Goal: Navigation & Orientation: Understand site structure

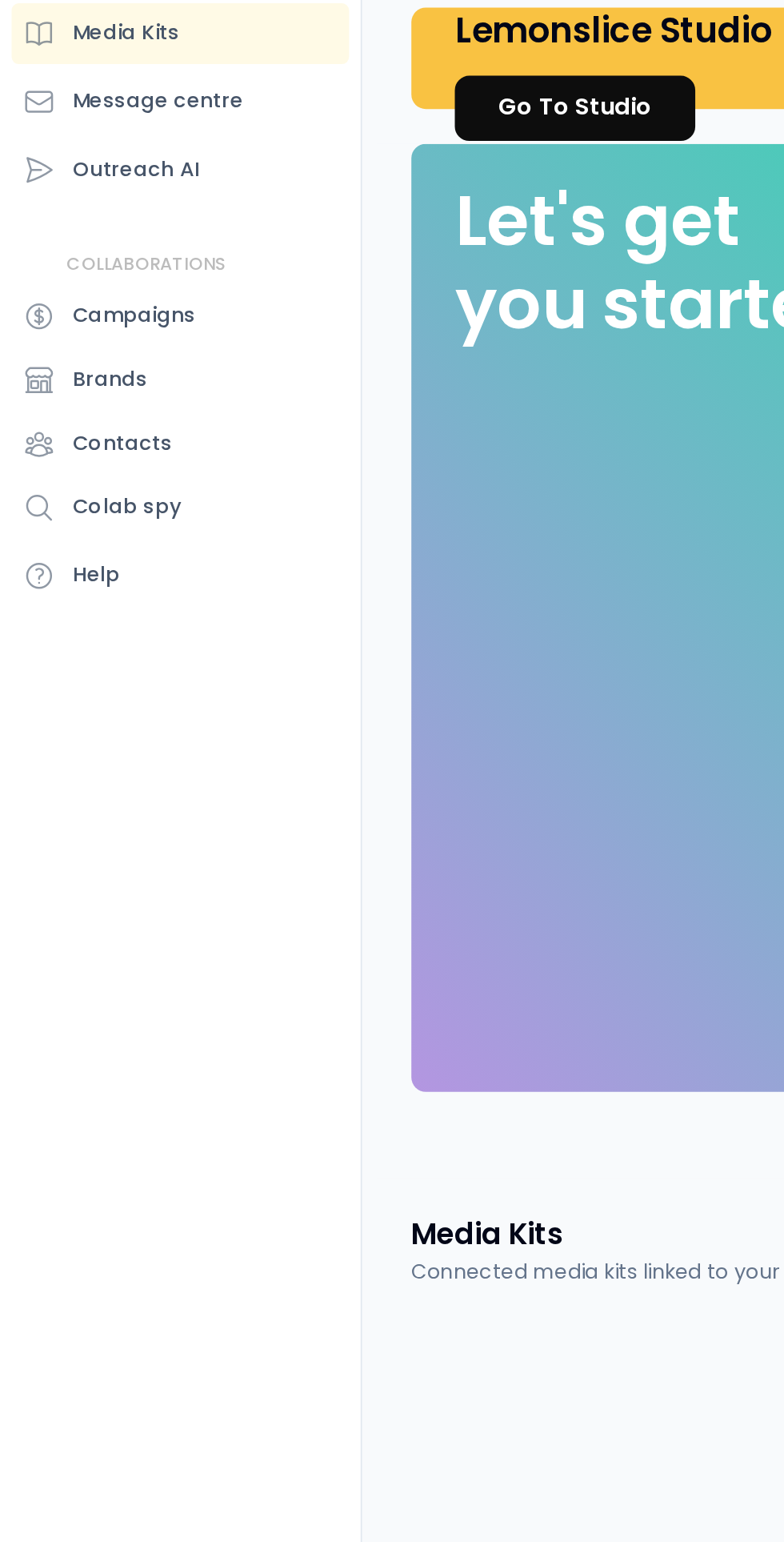
click at [129, 344] on div "Campaigns" at bounding box center [99, 335] width 186 height 34
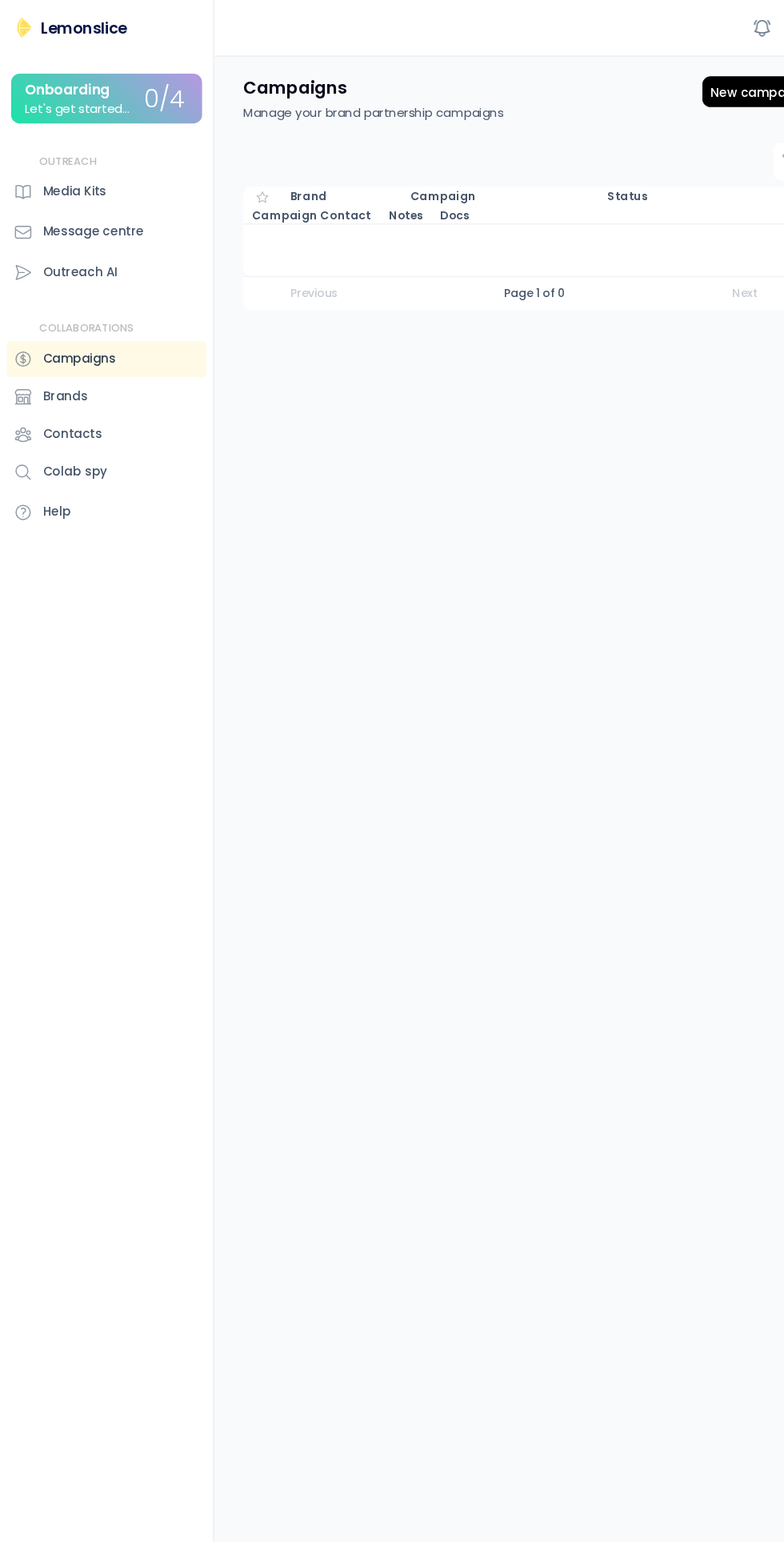
click at [124, 216] on div "Message centre" at bounding box center [87, 216] width 95 height 16
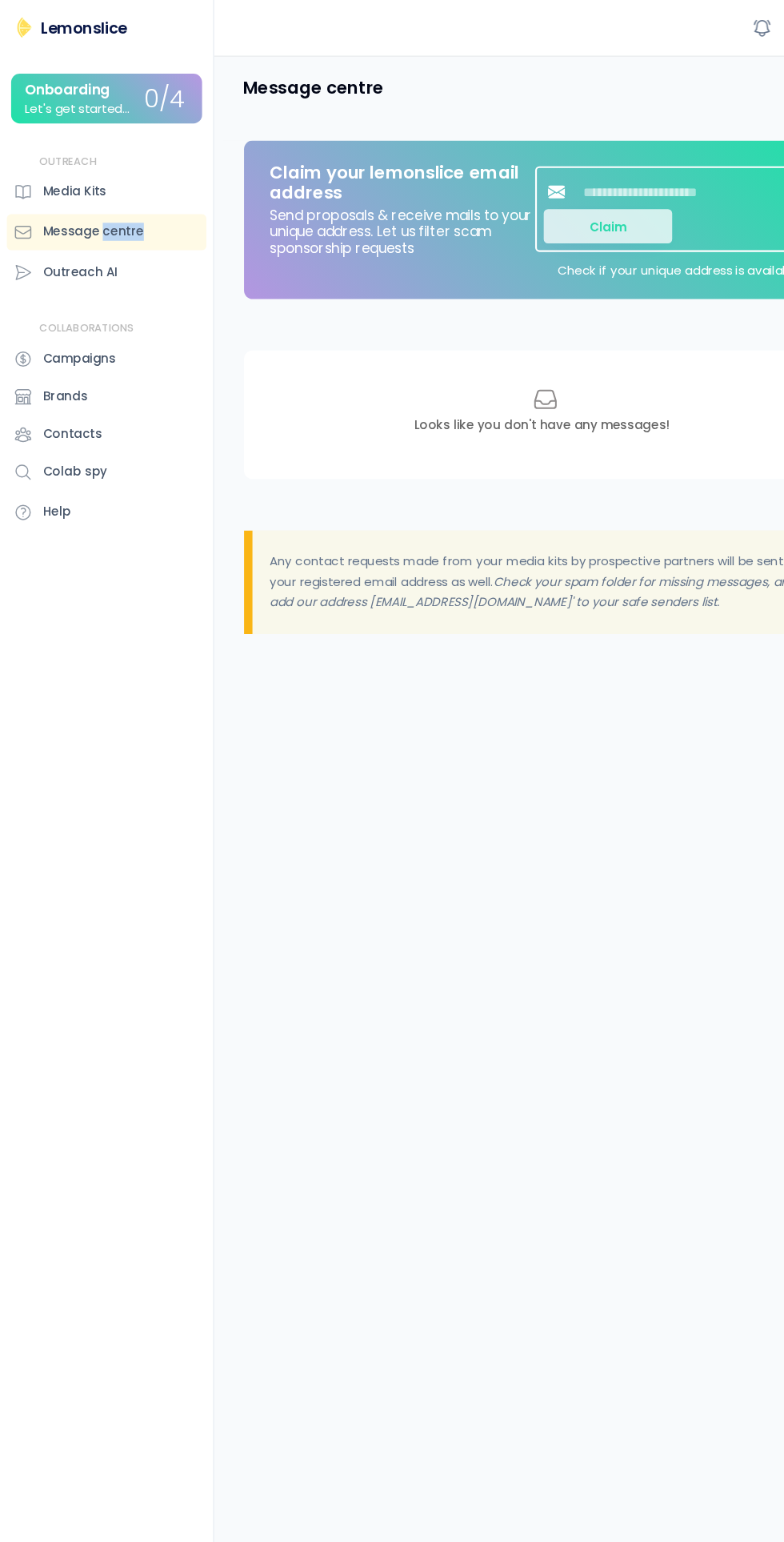
click at [95, 254] on div "Outreach AI" at bounding box center [75, 253] width 70 height 16
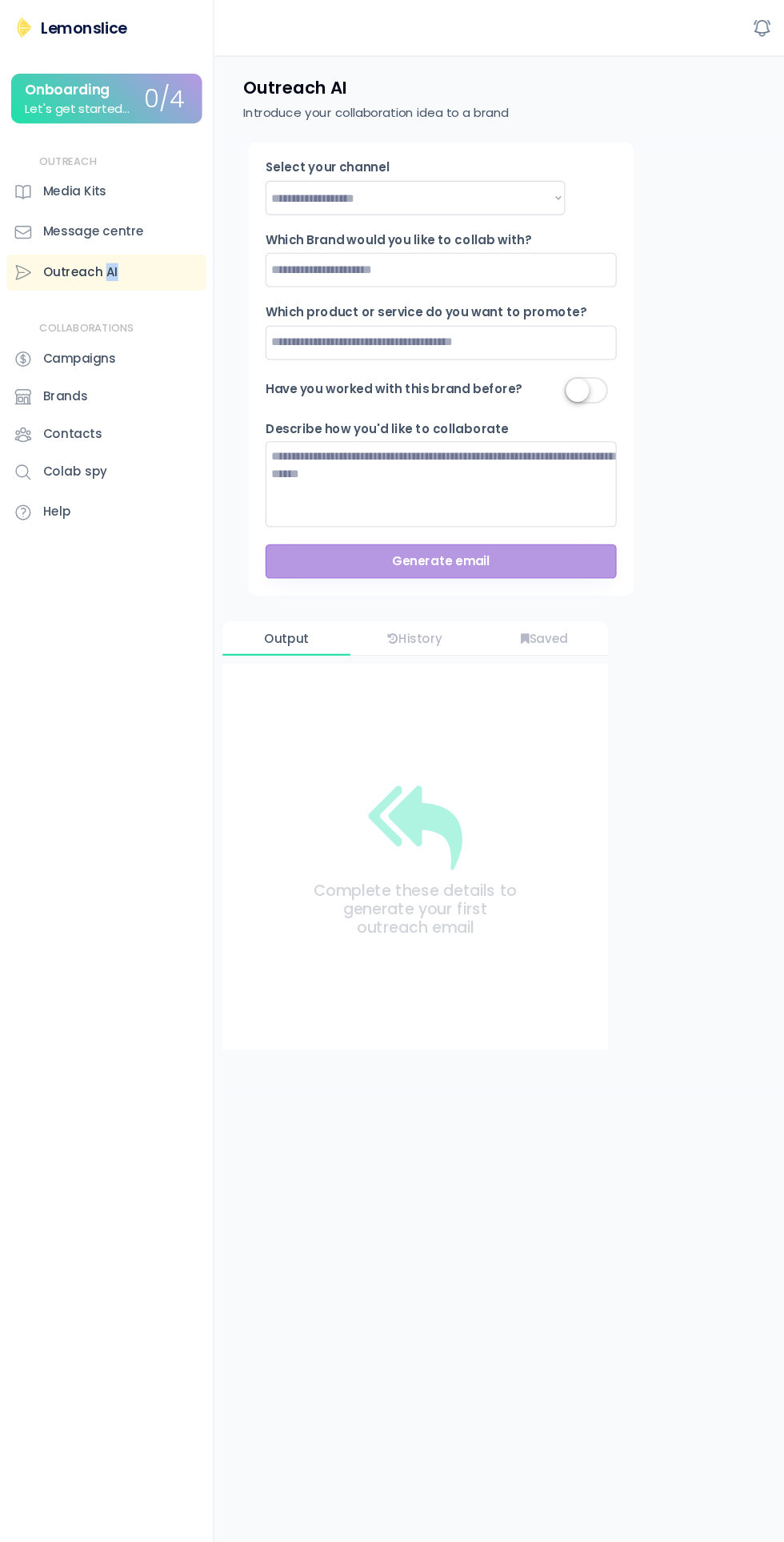
click at [127, 436] on div "Colab spy" at bounding box center [99, 441] width 186 height 34
